Goal: Task Accomplishment & Management: Complete application form

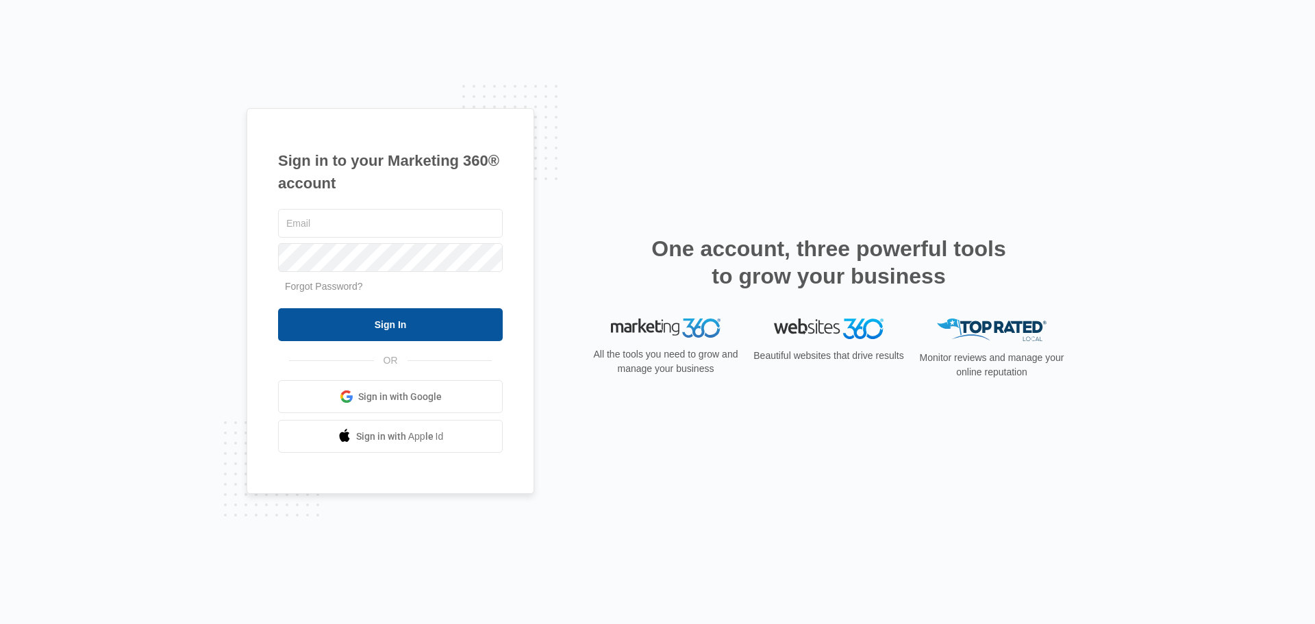
type input "[EMAIL_ADDRESS][DOMAIN_NAME]"
click at [388, 314] on input "Sign In" at bounding box center [390, 324] width 225 height 33
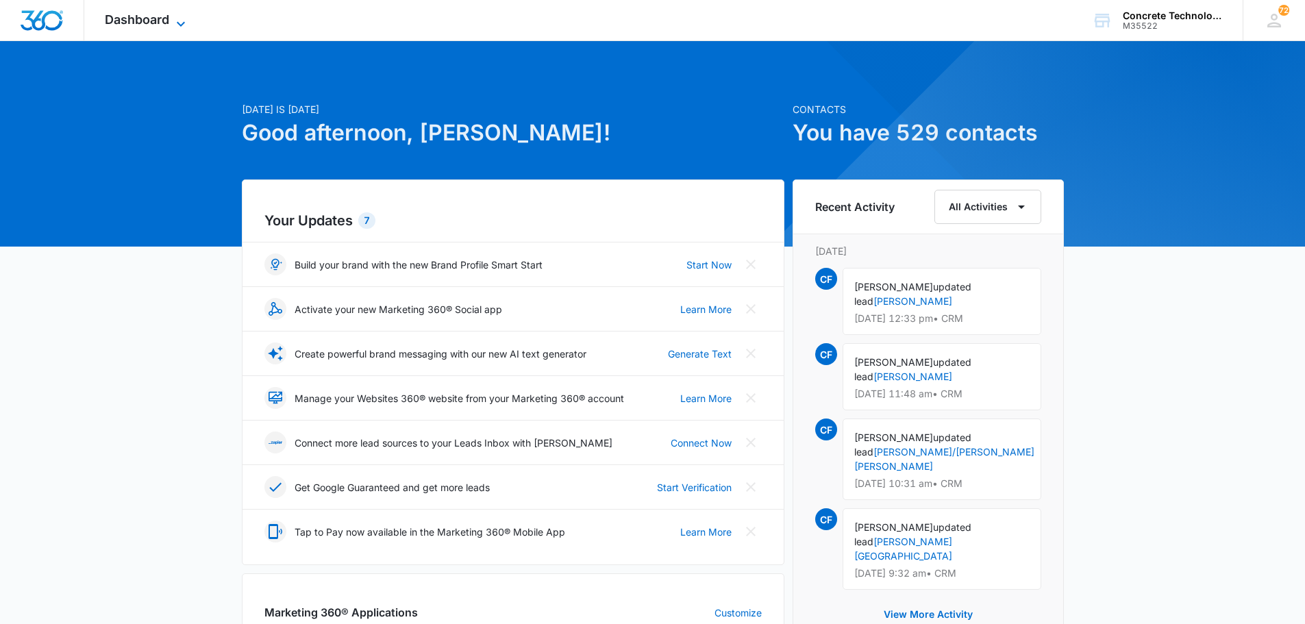
click at [136, 18] on span "Dashboard" at bounding box center [137, 19] width 64 height 14
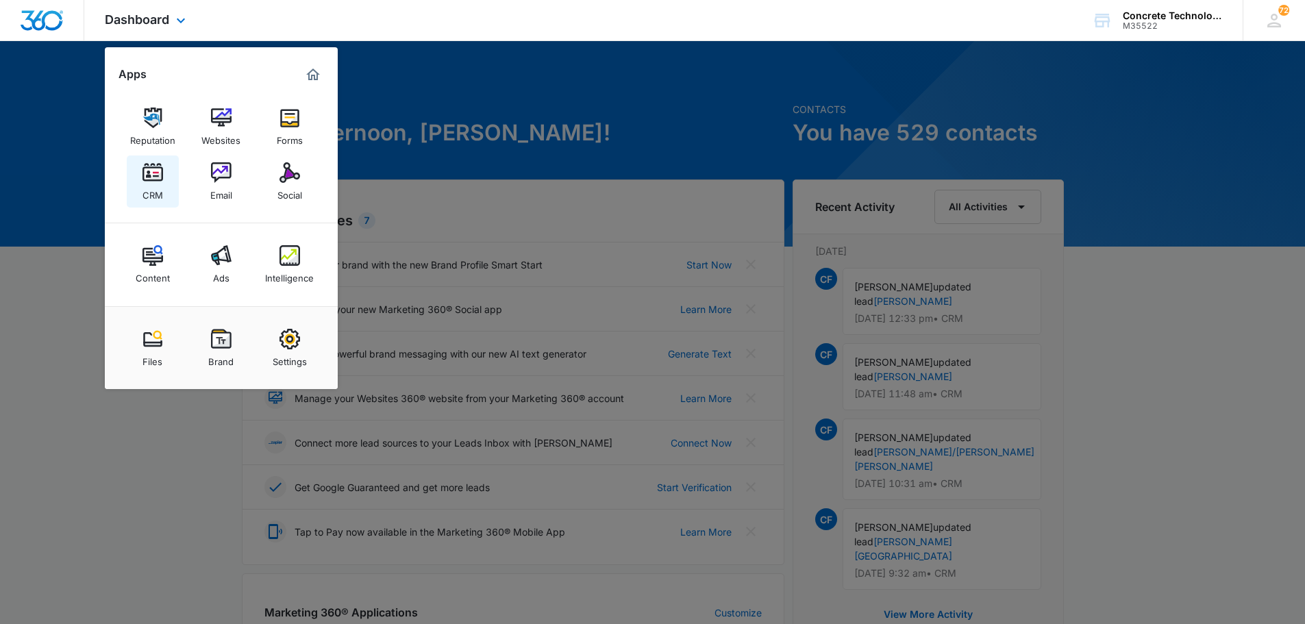
click at [149, 172] on img at bounding box center [153, 172] width 21 height 21
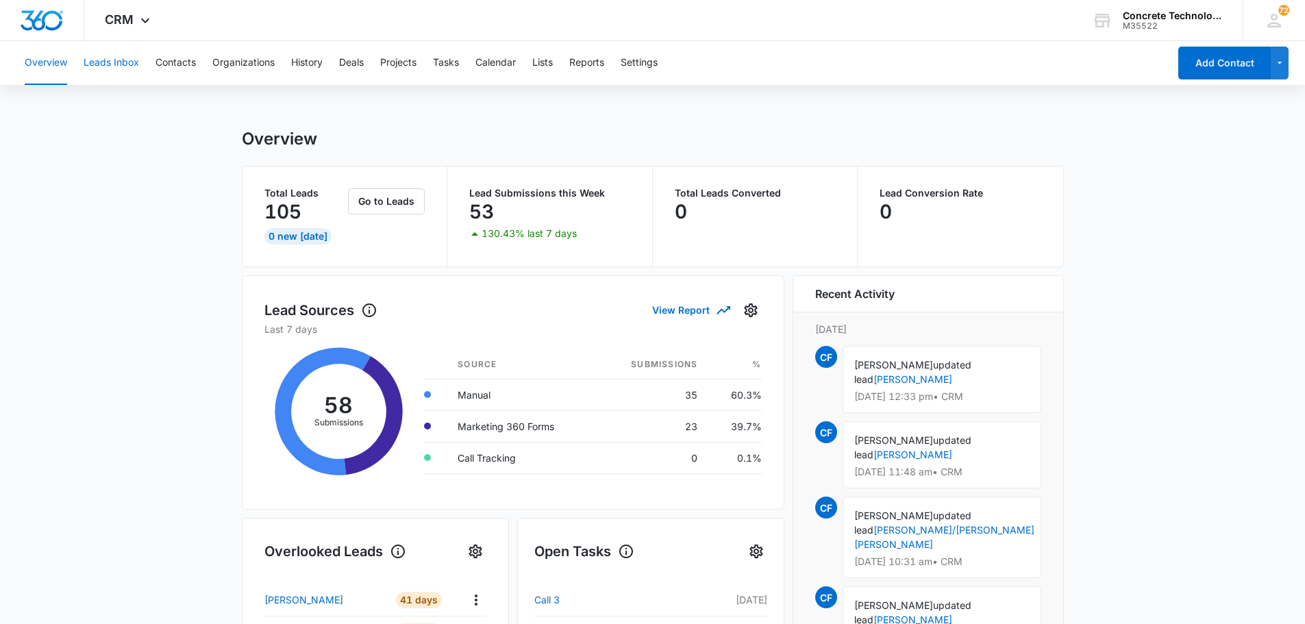
click at [105, 62] on button "Leads Inbox" at bounding box center [111, 63] width 55 height 44
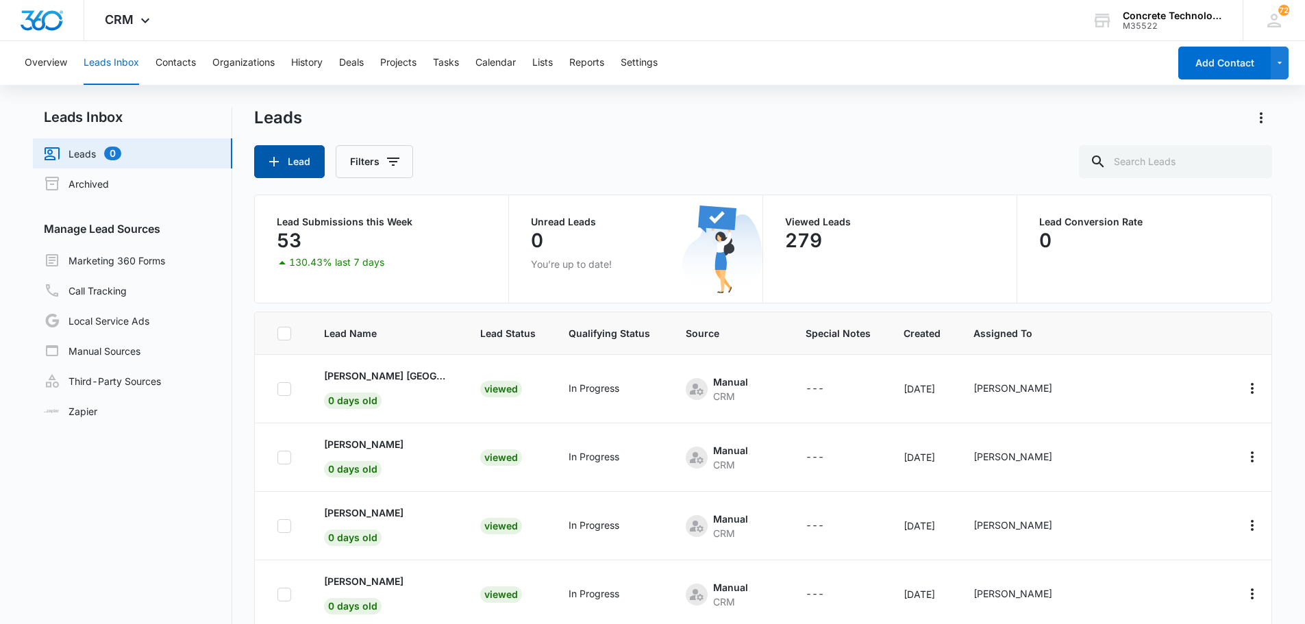
click at [295, 164] on button "Lead" at bounding box center [289, 161] width 71 height 33
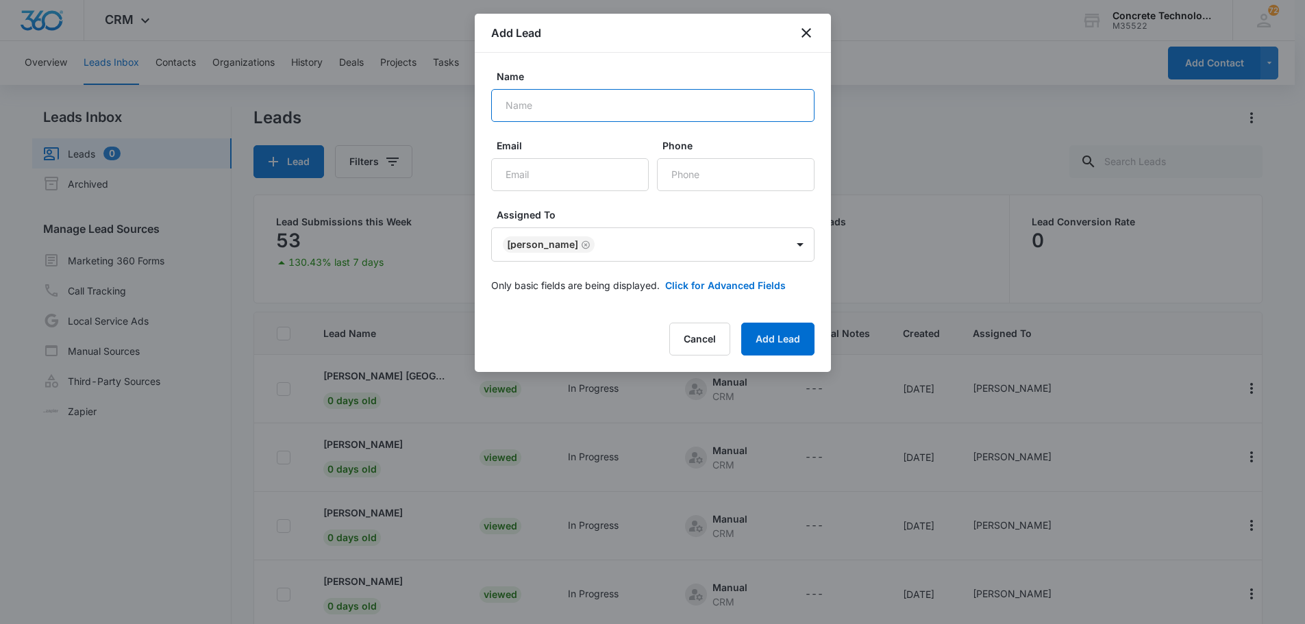
click at [507, 101] on input "Name" at bounding box center [652, 105] width 323 height 33
type input "[PERSON_NAME]"
click at [504, 173] on input "Email" at bounding box center [570, 174] width 158 height 33
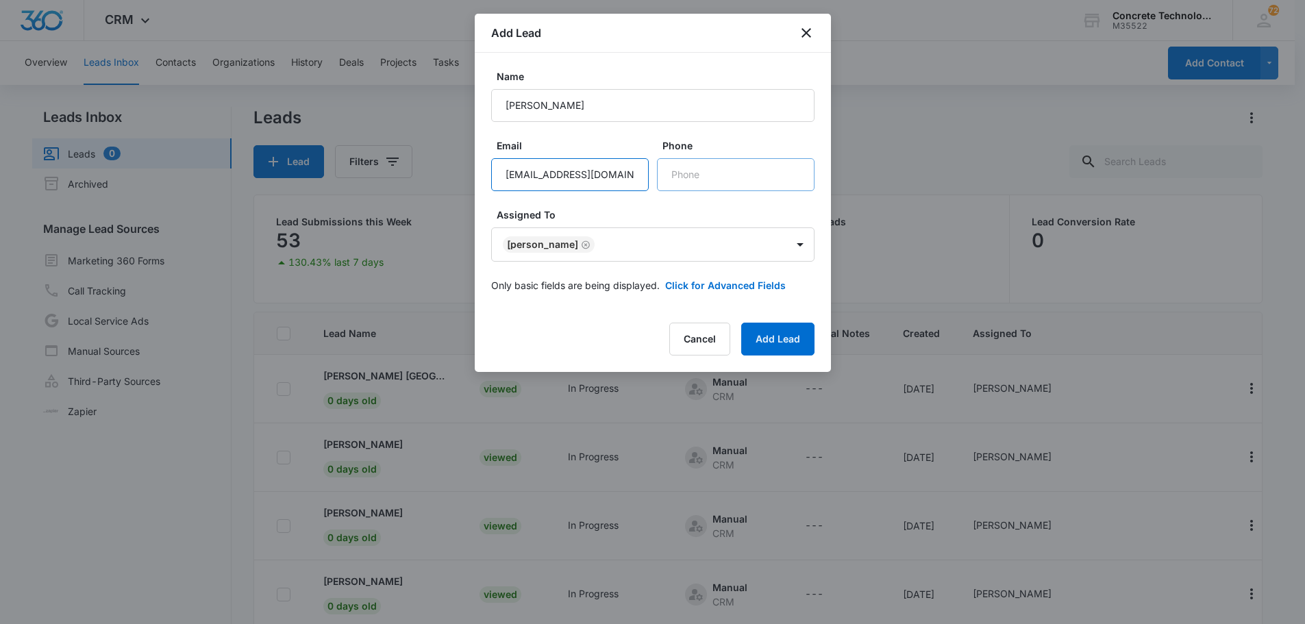
type input "[EMAIL_ADDRESS][DOMAIN_NAME]"
click at [674, 180] on input "Phone" at bounding box center [736, 174] width 158 height 33
type input "[PHONE_NUMBER]"
click at [769, 335] on button "Add Lead" at bounding box center [777, 339] width 73 height 33
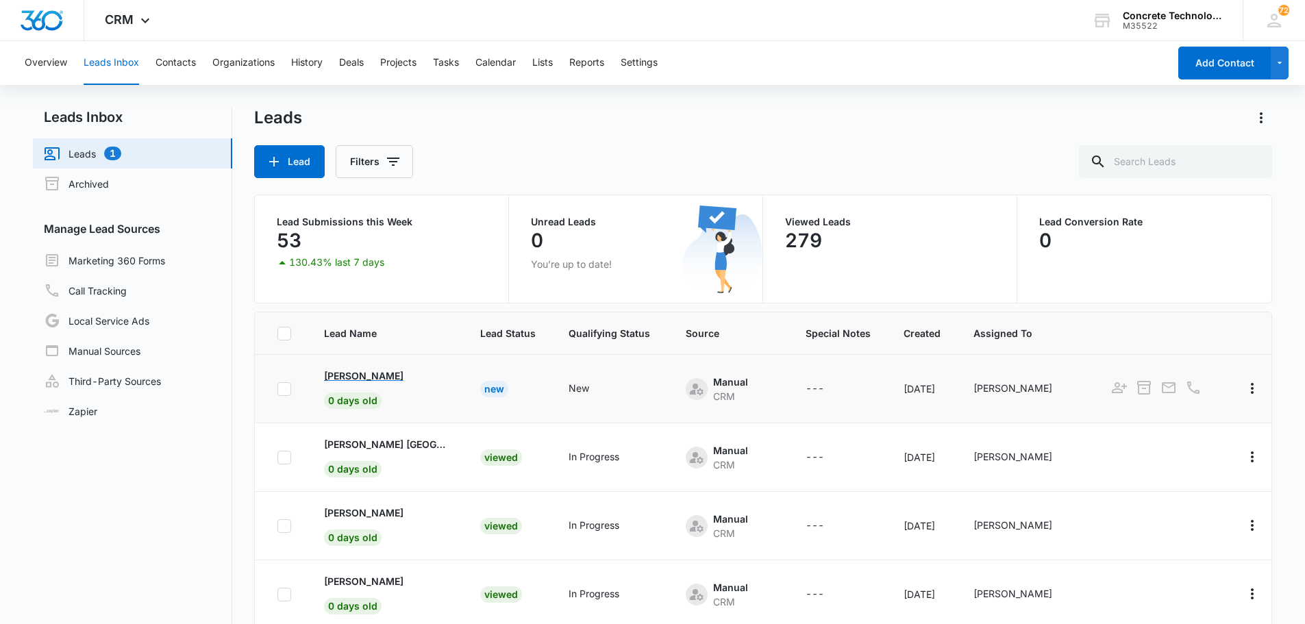
click at [337, 373] on p "[PERSON_NAME]" at bounding box center [363, 376] width 79 height 14
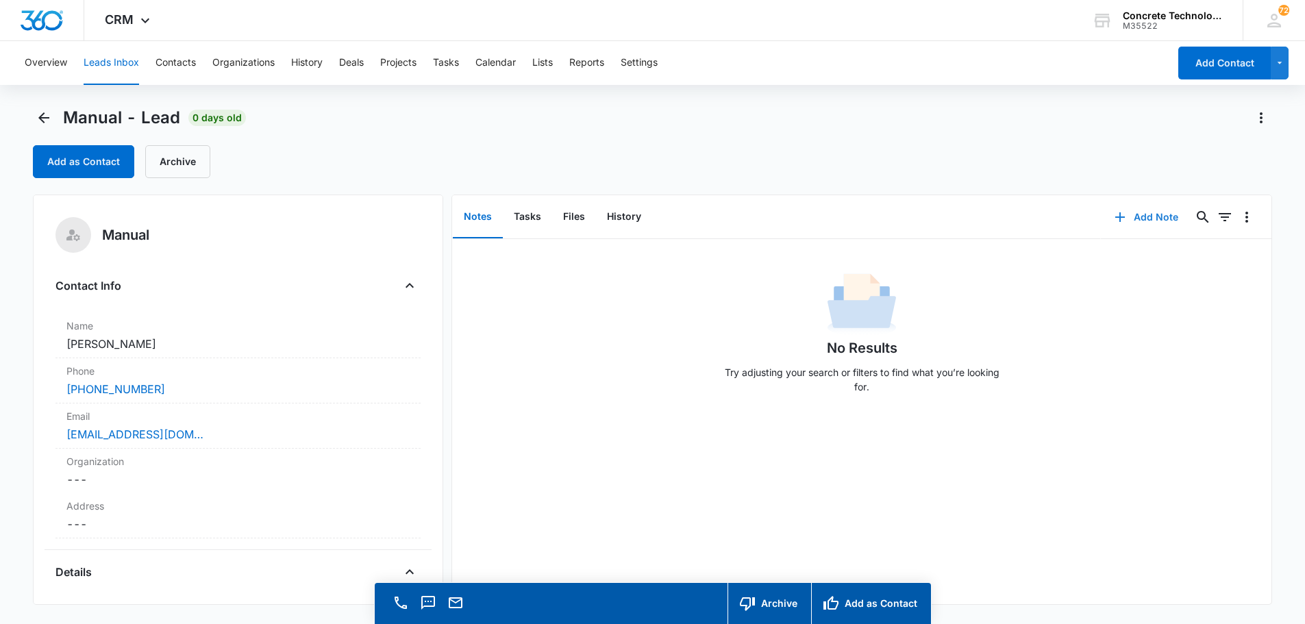
click at [1144, 215] on button "Add Note" at bounding box center [1146, 217] width 91 height 33
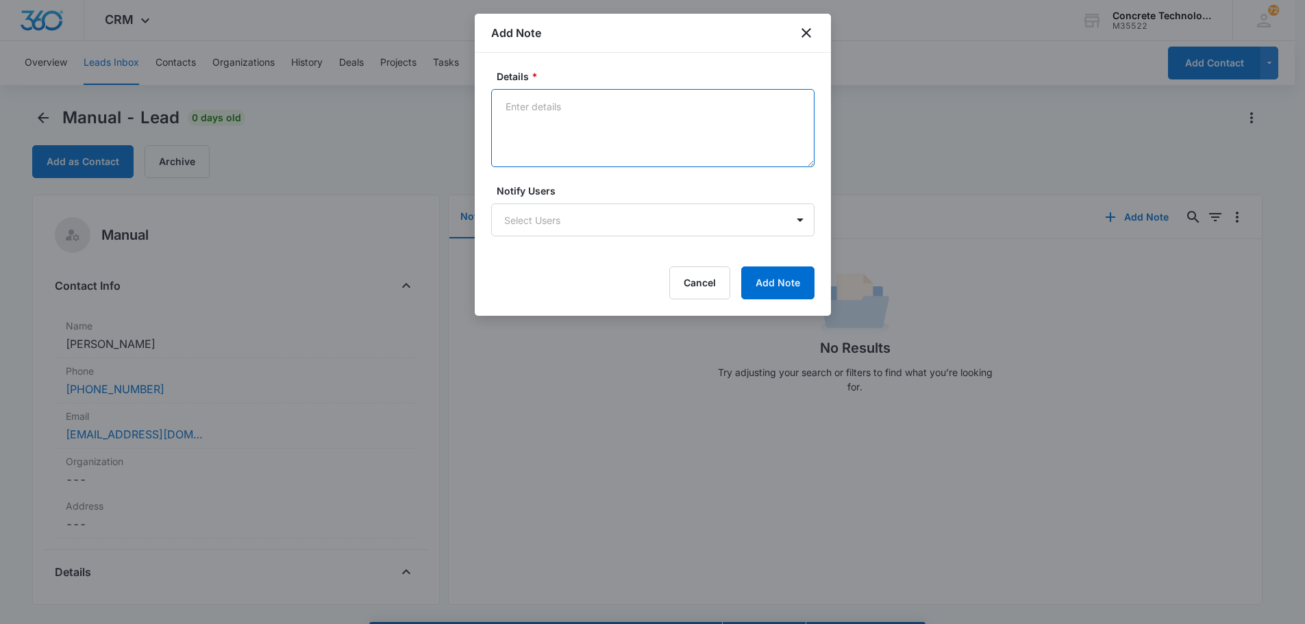
click at [503, 104] on textarea "Details *" at bounding box center [652, 128] width 323 height 78
click at [726, 106] on textarea "I think we have the wrong number, [PERSON_NAME] ansered" at bounding box center [652, 128] width 323 height 78
type textarea "I think we have the wrong number, [PERSON_NAME] answered and I LVM and texted h…"
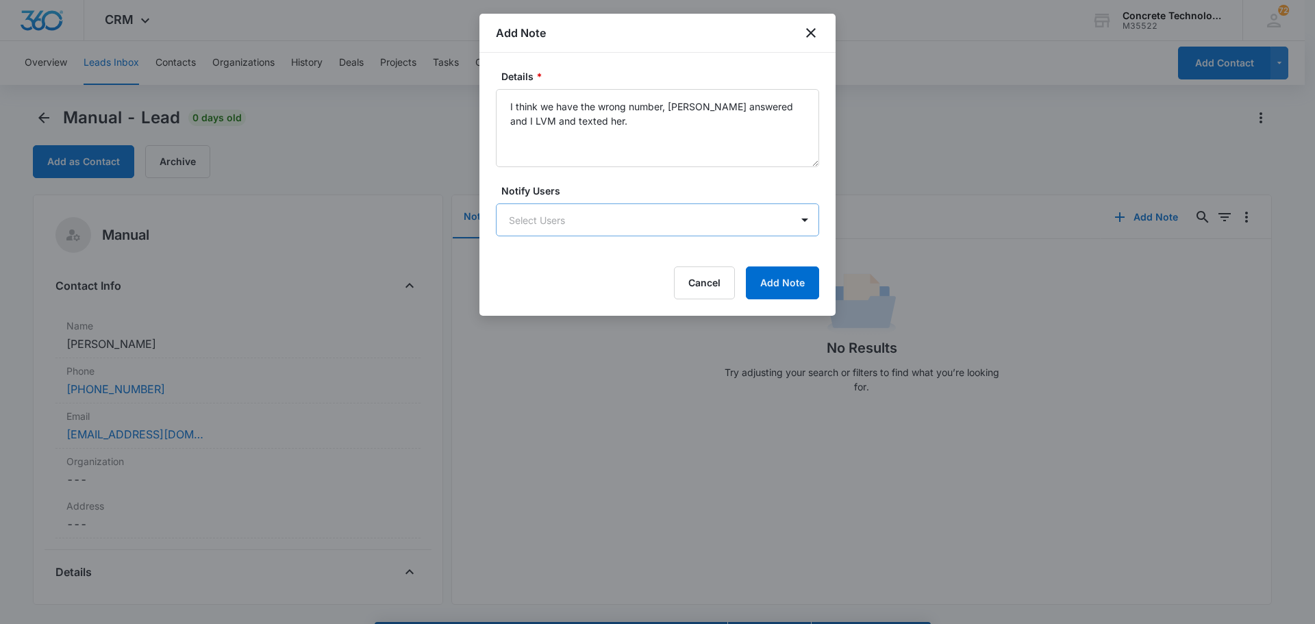
click at [660, 222] on body "CRM Apps Reputation Websites Forms CRM Email Social Content Ads Intelligence Fi…" at bounding box center [657, 331] width 1315 height 663
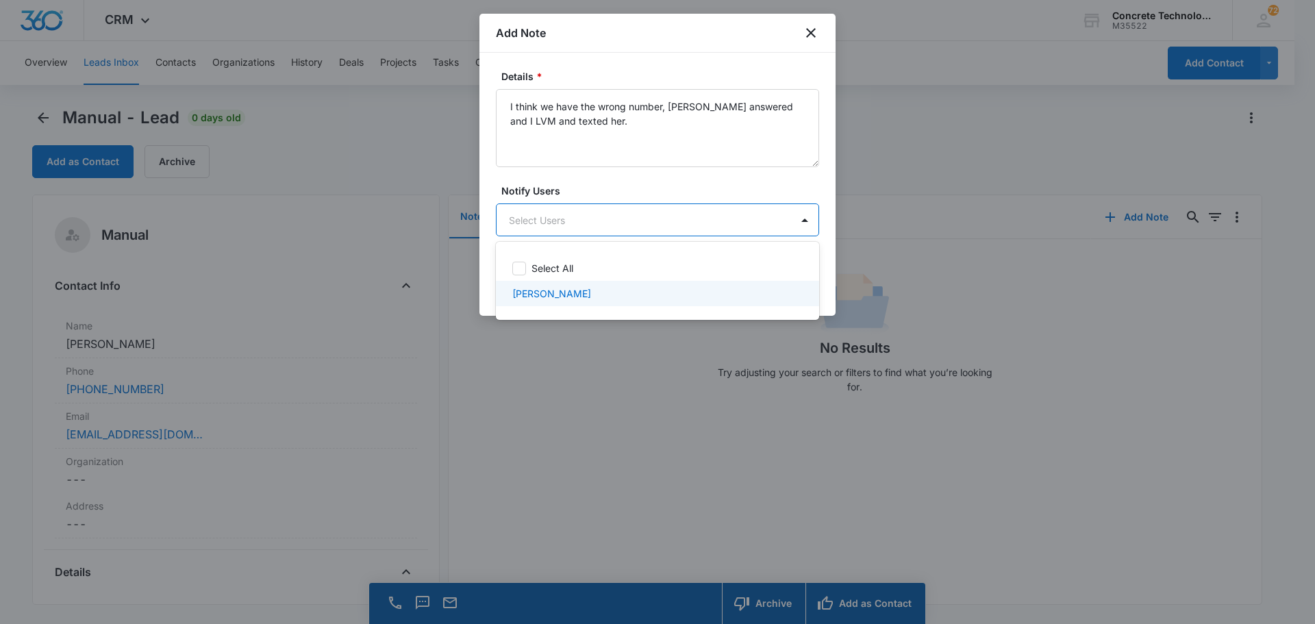
click at [580, 288] on div "[PERSON_NAME]" at bounding box center [656, 293] width 288 height 14
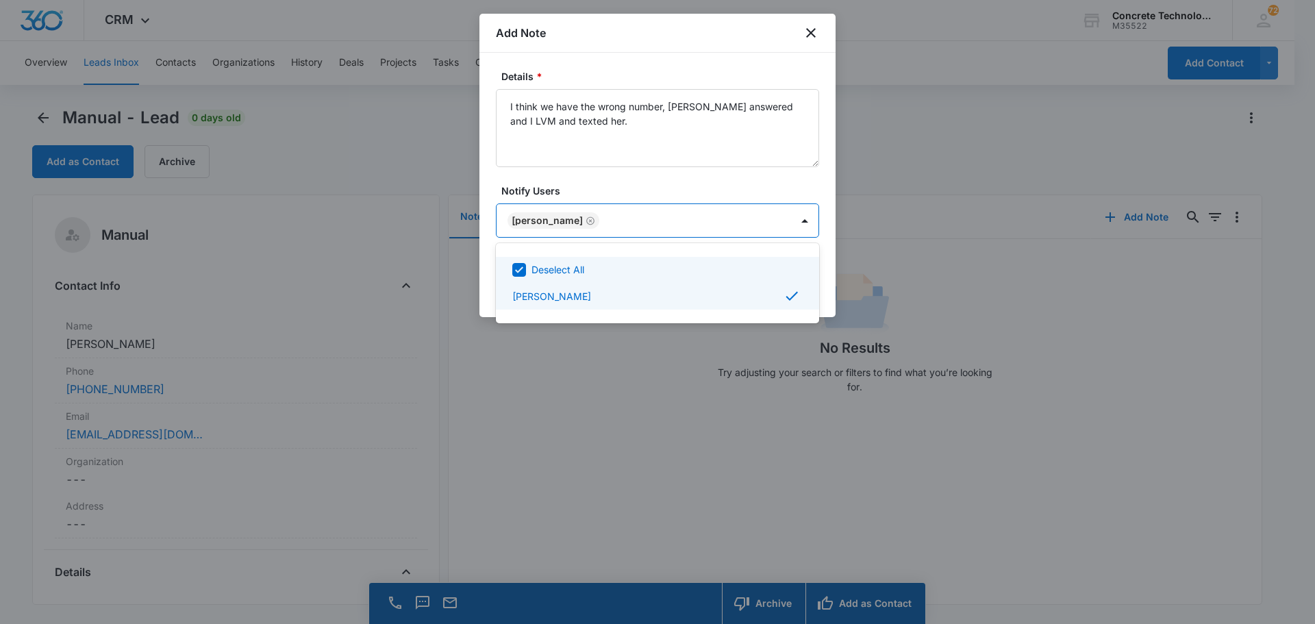
click at [777, 222] on div at bounding box center [657, 312] width 1315 height 624
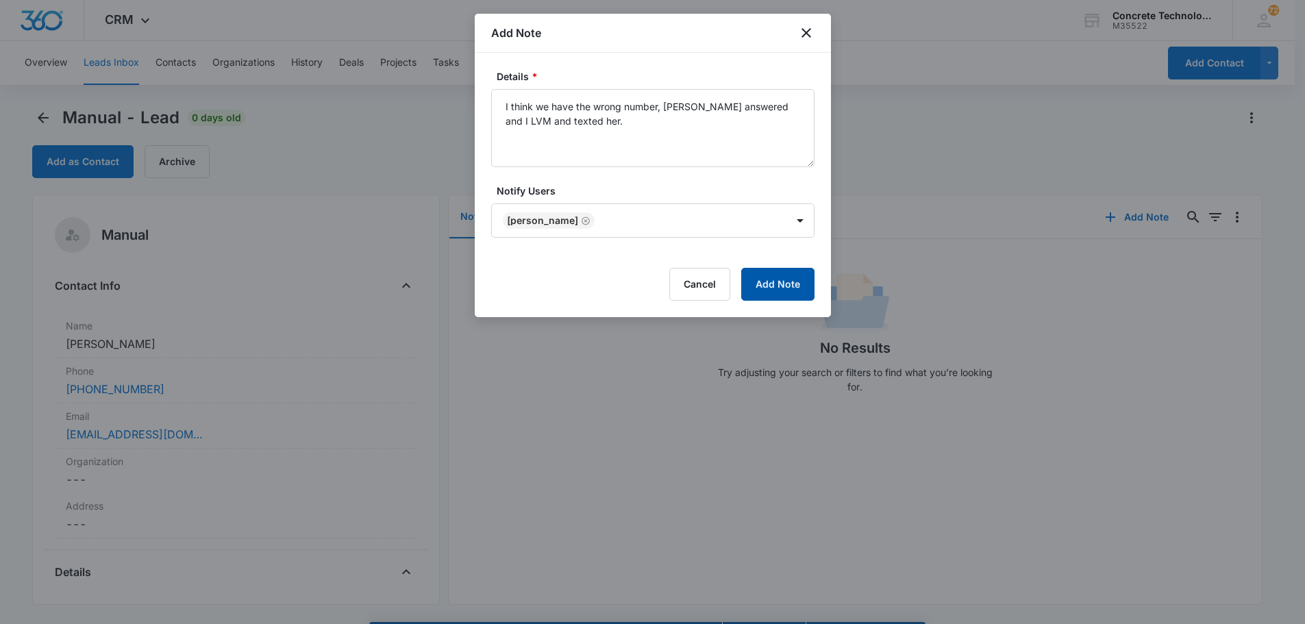
click at [793, 282] on button "Add Note" at bounding box center [777, 284] width 73 height 33
